Goal: Information Seeking & Learning: Find specific fact

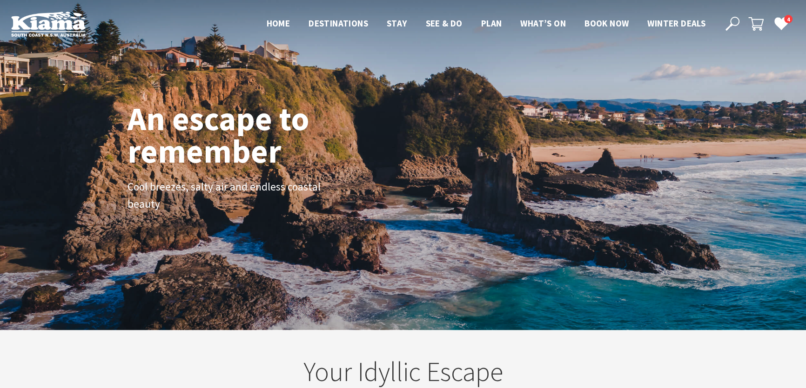
click at [735, 21] on icon at bounding box center [732, 24] width 14 height 14
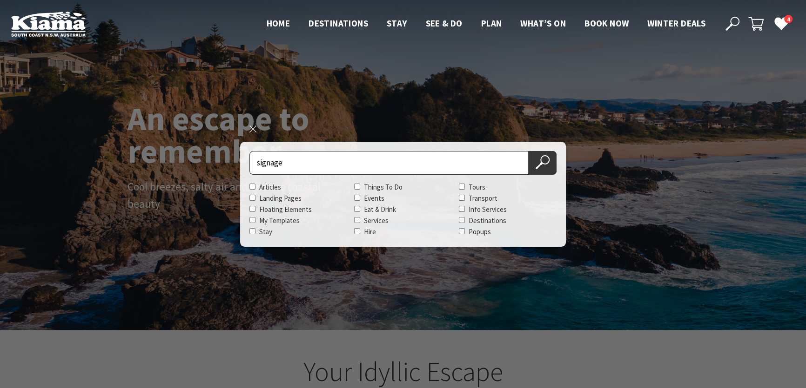
type input "signage"
click at [528, 151] on button "Search Now" at bounding box center [542, 163] width 28 height 24
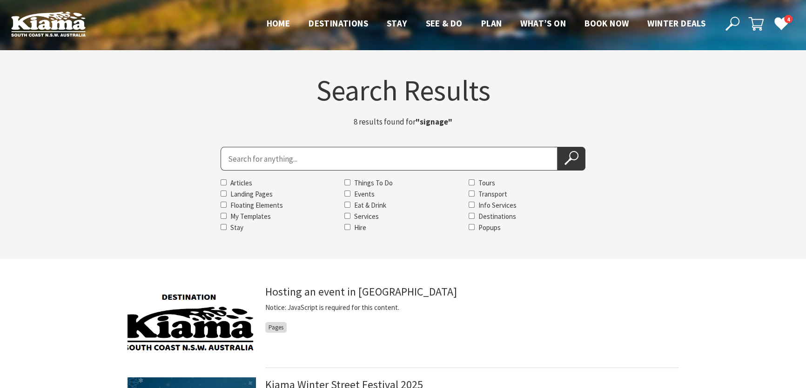
click at [300, 163] on input "Search for" at bounding box center [388, 159] width 337 height 24
type input "highway signage"
click at [557, 147] on button "Search Now" at bounding box center [571, 159] width 28 height 24
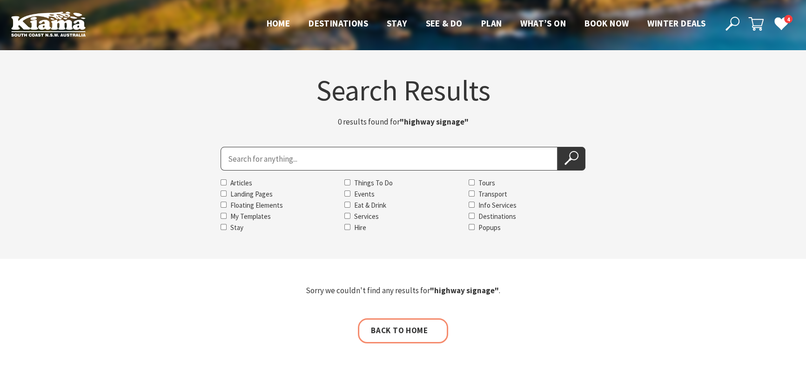
click at [293, 160] on input "Search for" at bounding box center [388, 159] width 337 height 24
type input "signage"
click at [557, 147] on button "Search Now" at bounding box center [571, 159] width 28 height 24
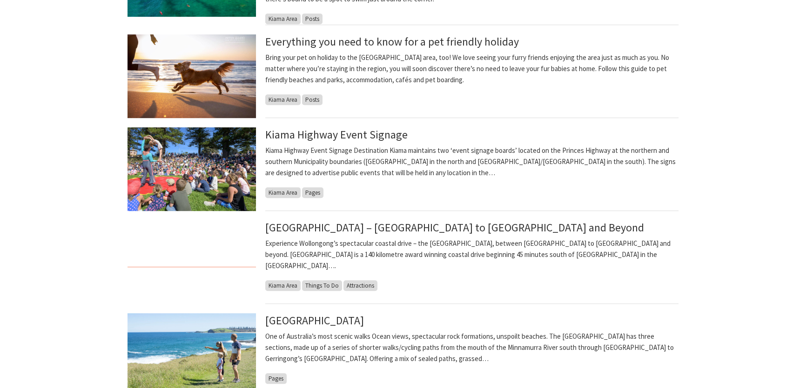
scroll to position [634, 0]
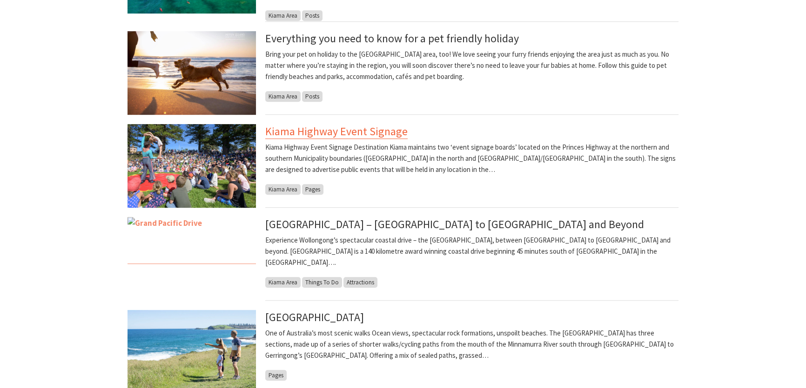
click at [301, 124] on link "Kiama Highway Event Signage" at bounding box center [336, 131] width 142 height 15
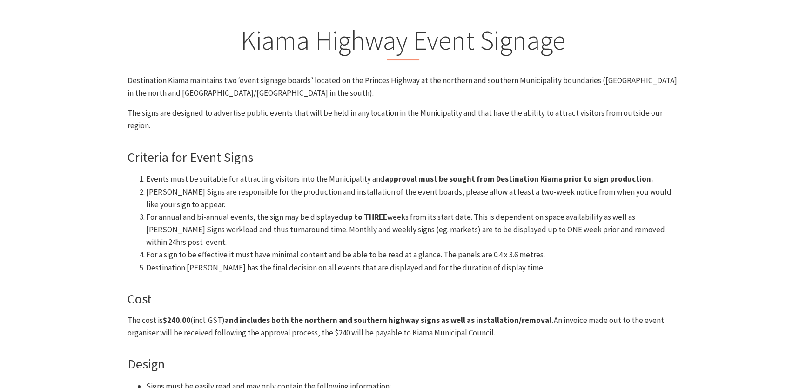
scroll to position [84, 0]
